Goal: Task Accomplishment & Management: Use online tool/utility

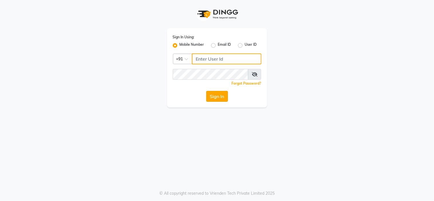
type input "8669167829"
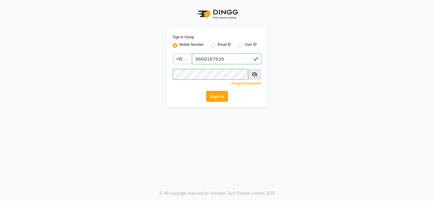
click at [218, 94] on button "Sign In" at bounding box center [217, 96] width 22 height 11
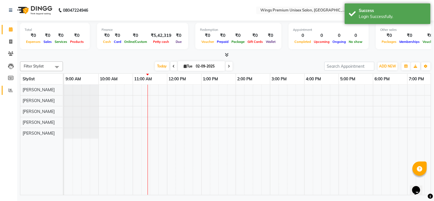
click at [11, 94] on link "Reports" at bounding box center [9, 90] width 14 height 9
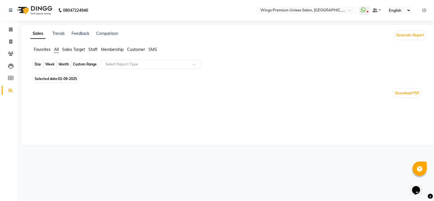
click at [38, 66] on div "Day" at bounding box center [37, 64] width 9 height 8
select select "9"
select select "2025"
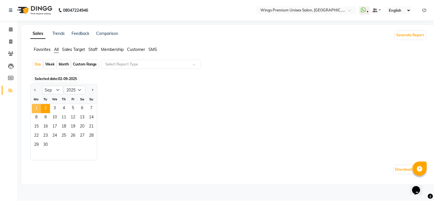
click at [33, 107] on span "1" at bounding box center [36, 108] width 9 height 9
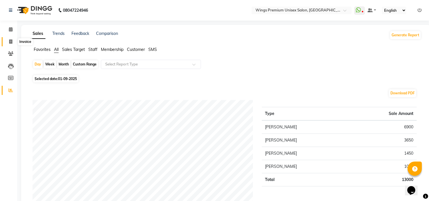
click at [9, 43] on icon at bounding box center [10, 41] width 3 height 4
select select "service"
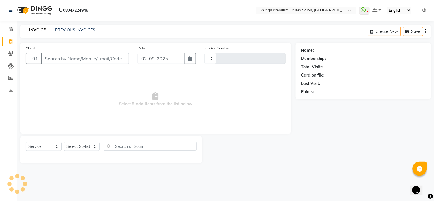
type input "1233"
select select "674"
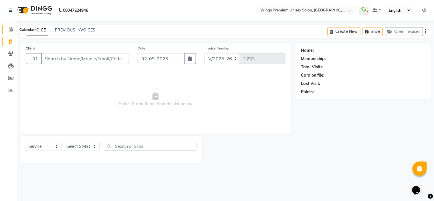
click at [11, 30] on icon at bounding box center [11, 29] width 4 height 4
